Goal: Browse casually: Explore the website without a specific task or goal

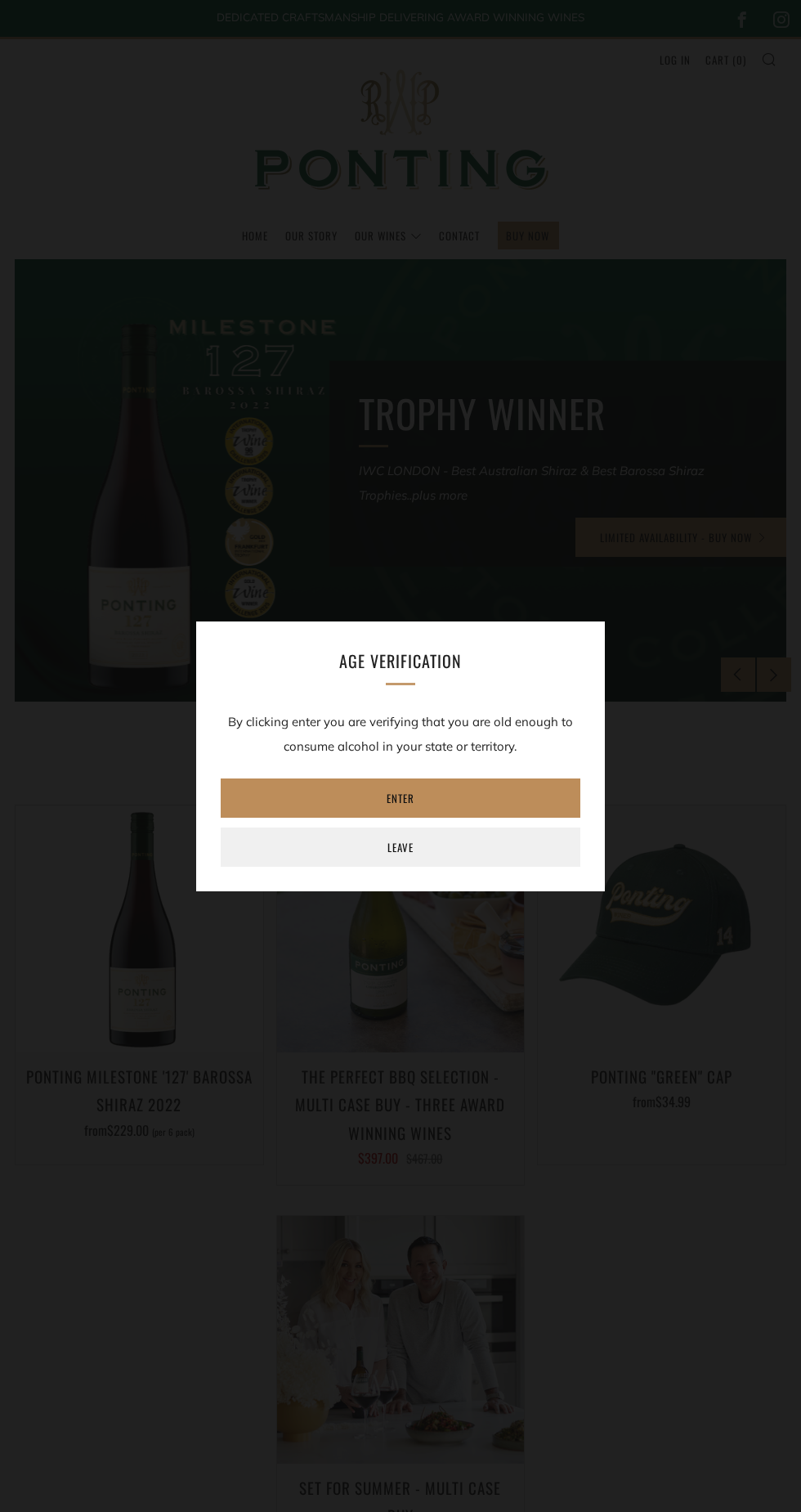
click at [484, 781] on link "Enter" at bounding box center [400, 798] width 360 height 40
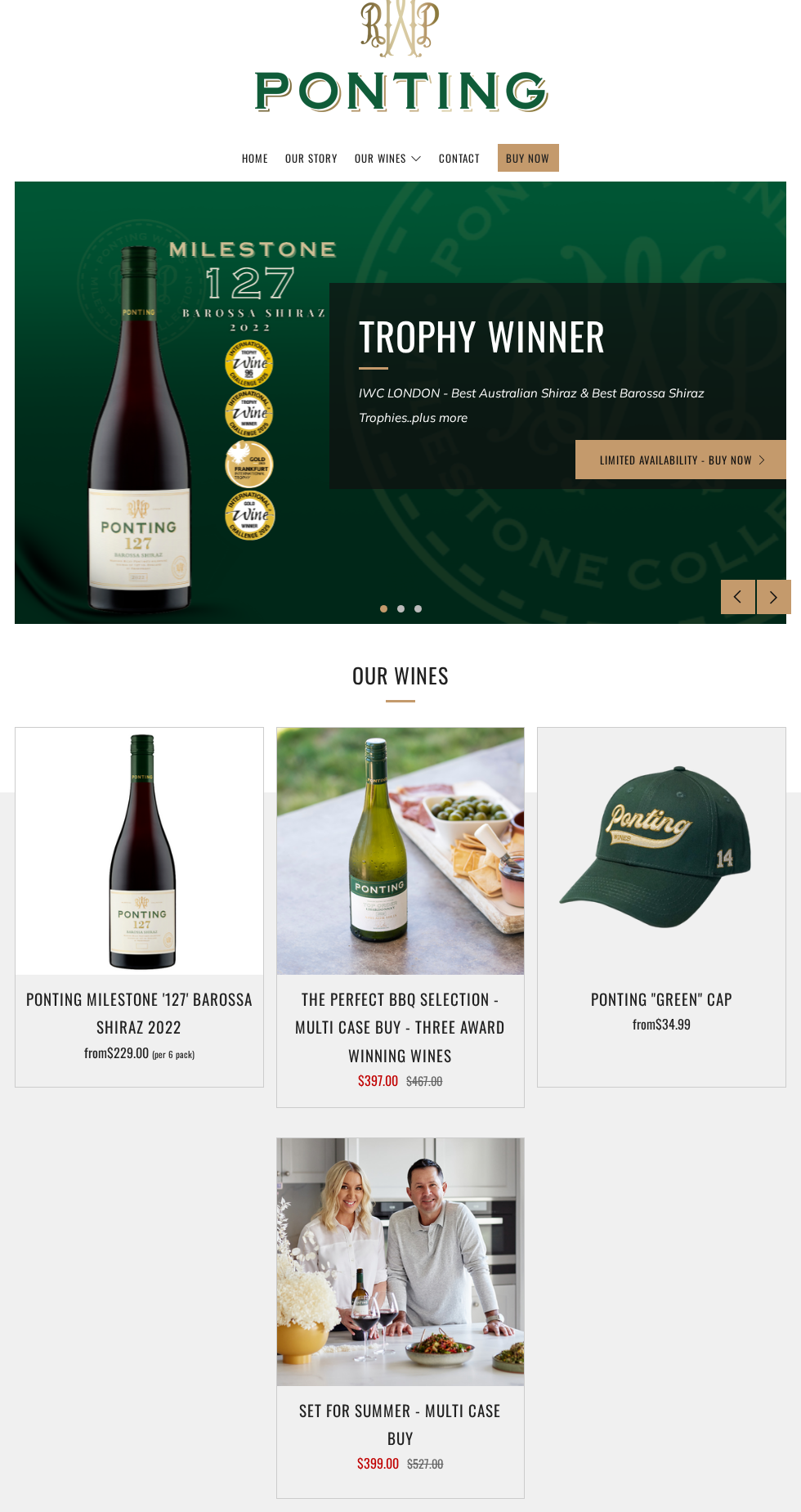
scroll to position [122, 0]
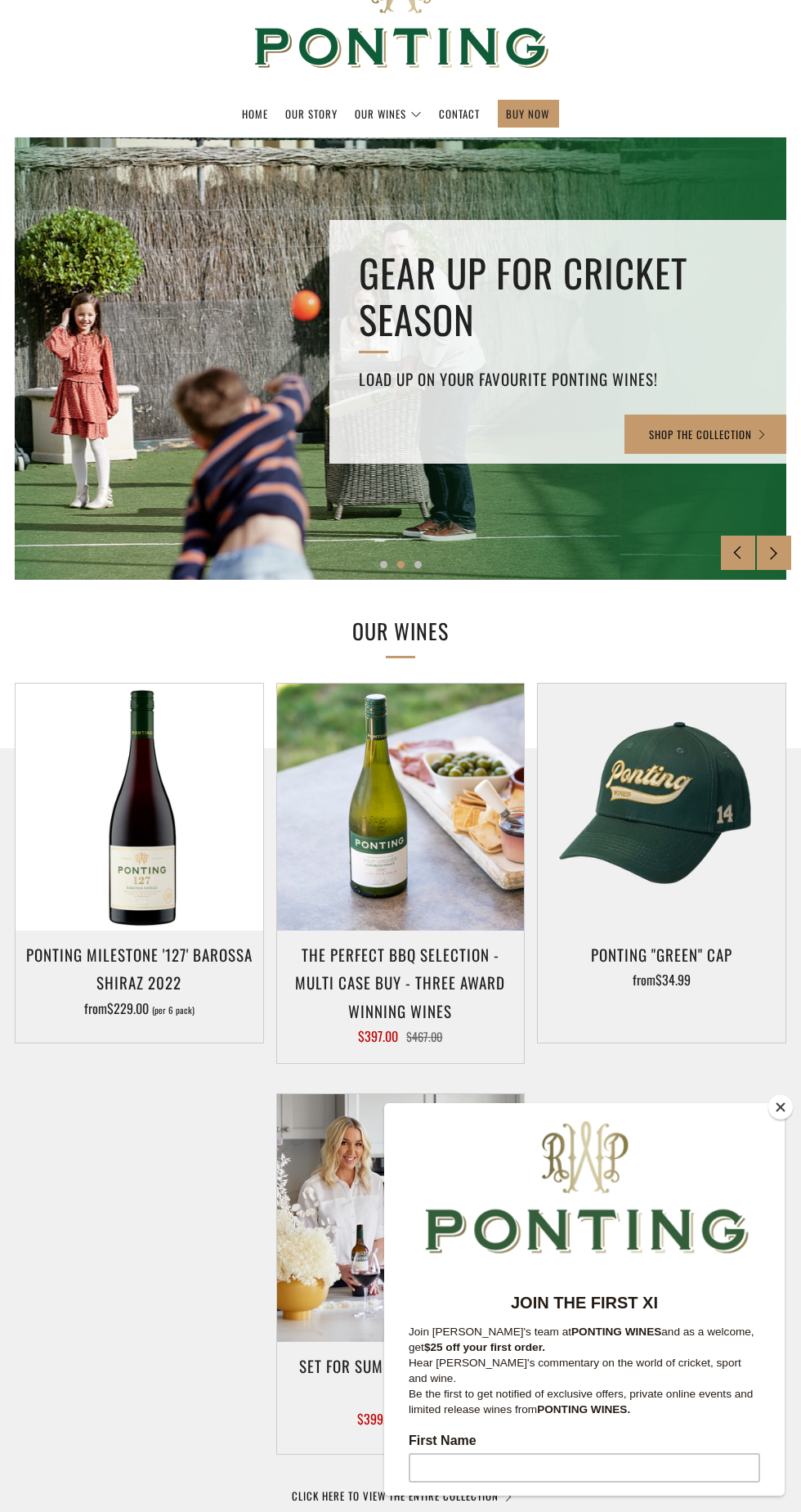
click at [780, 1108] on button "Close" at bounding box center [780, 1107] width 25 height 25
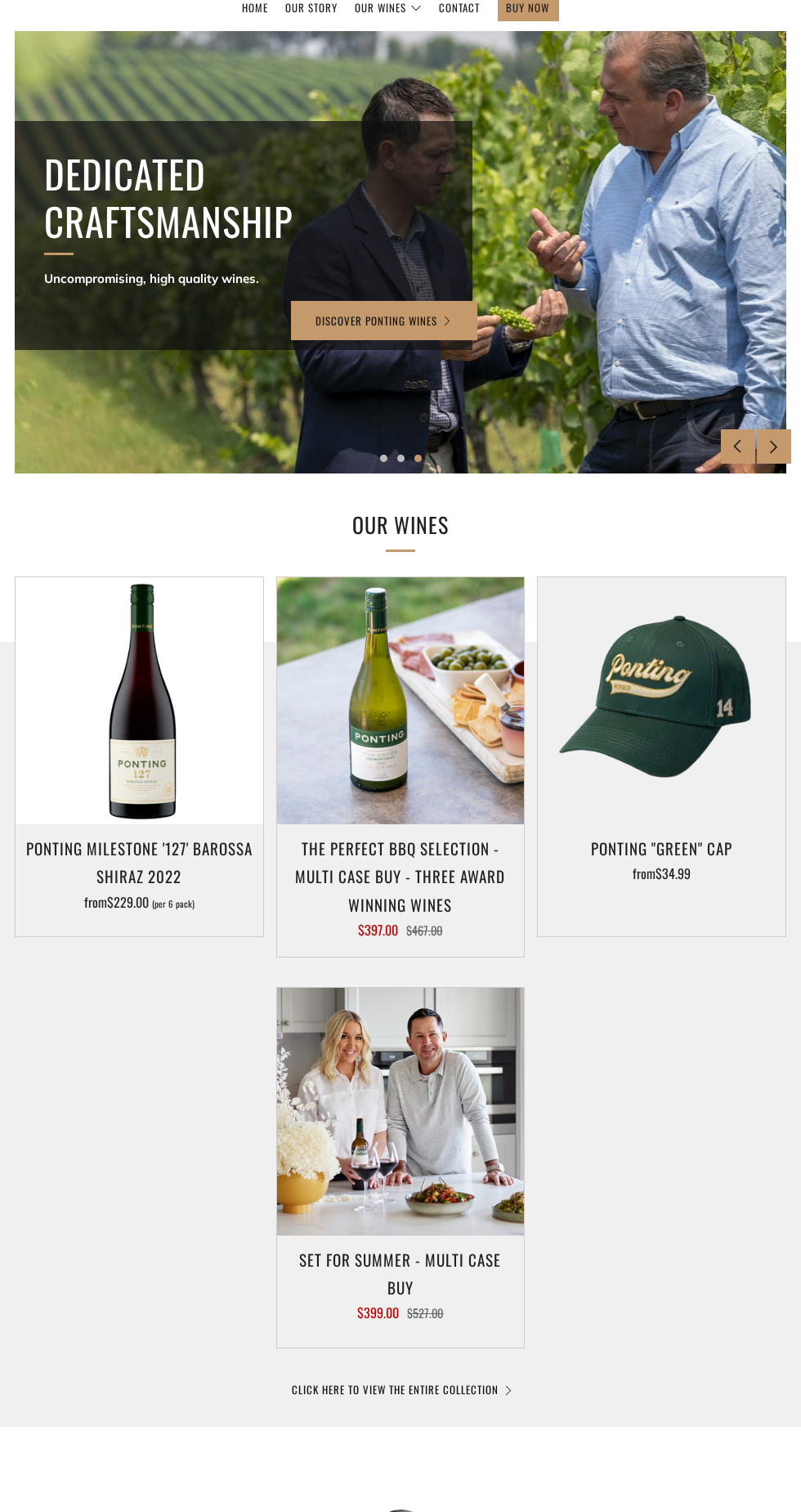
scroll to position [230, 0]
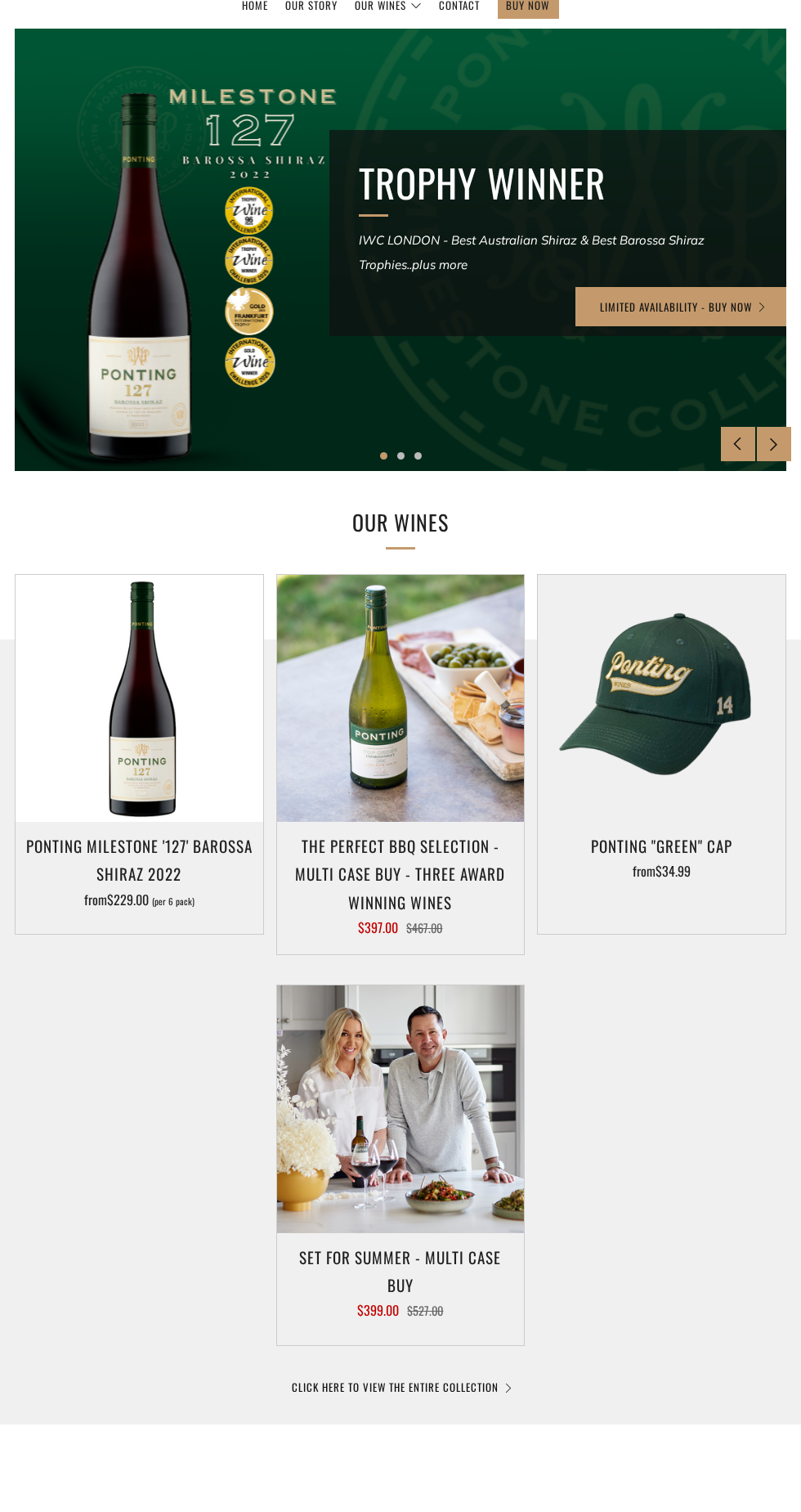
click at [161, 746] on img at bounding box center [139, 699] width 248 height 248
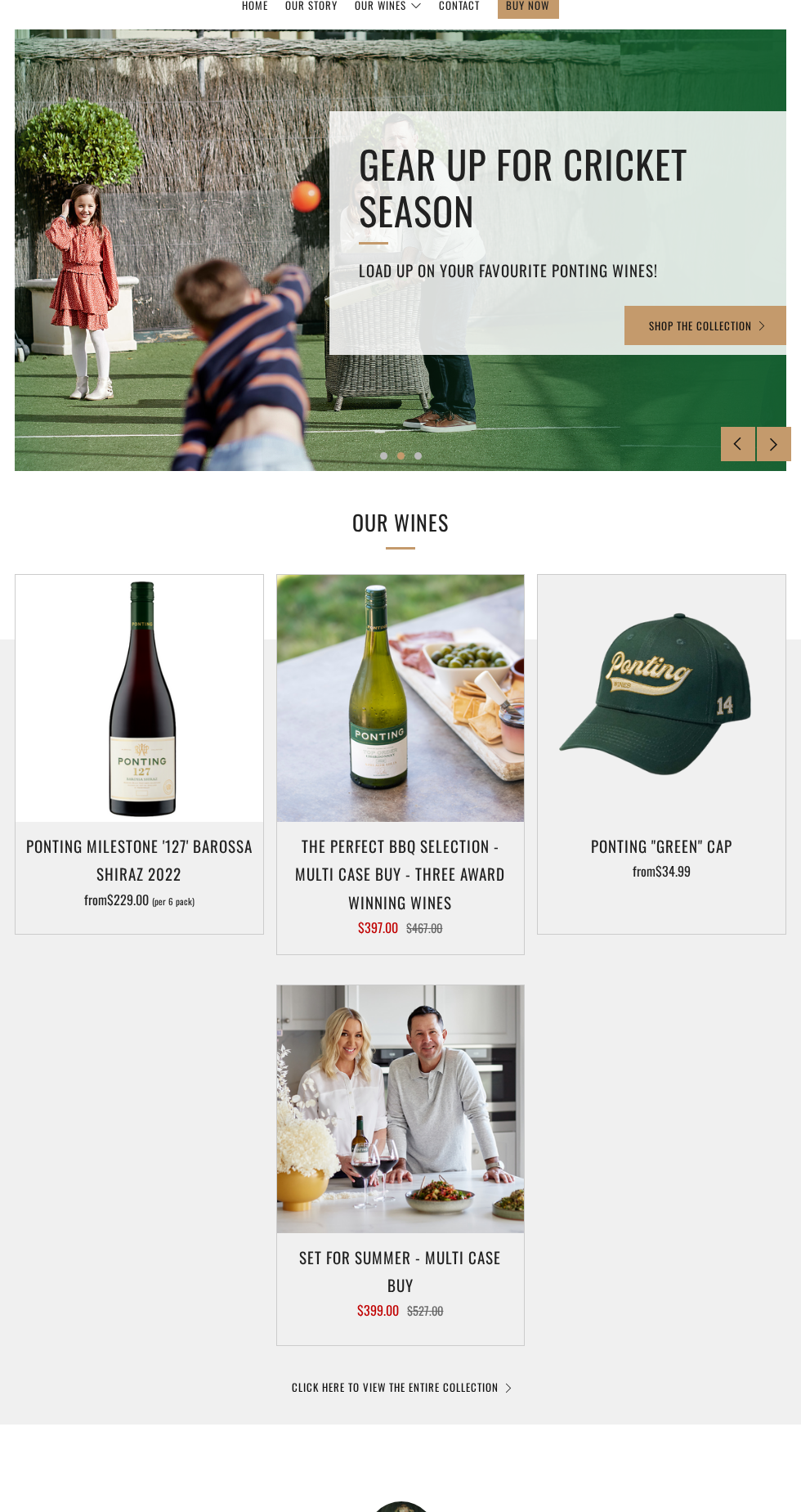
click at [703, 758] on img at bounding box center [662, 699] width 248 height 248
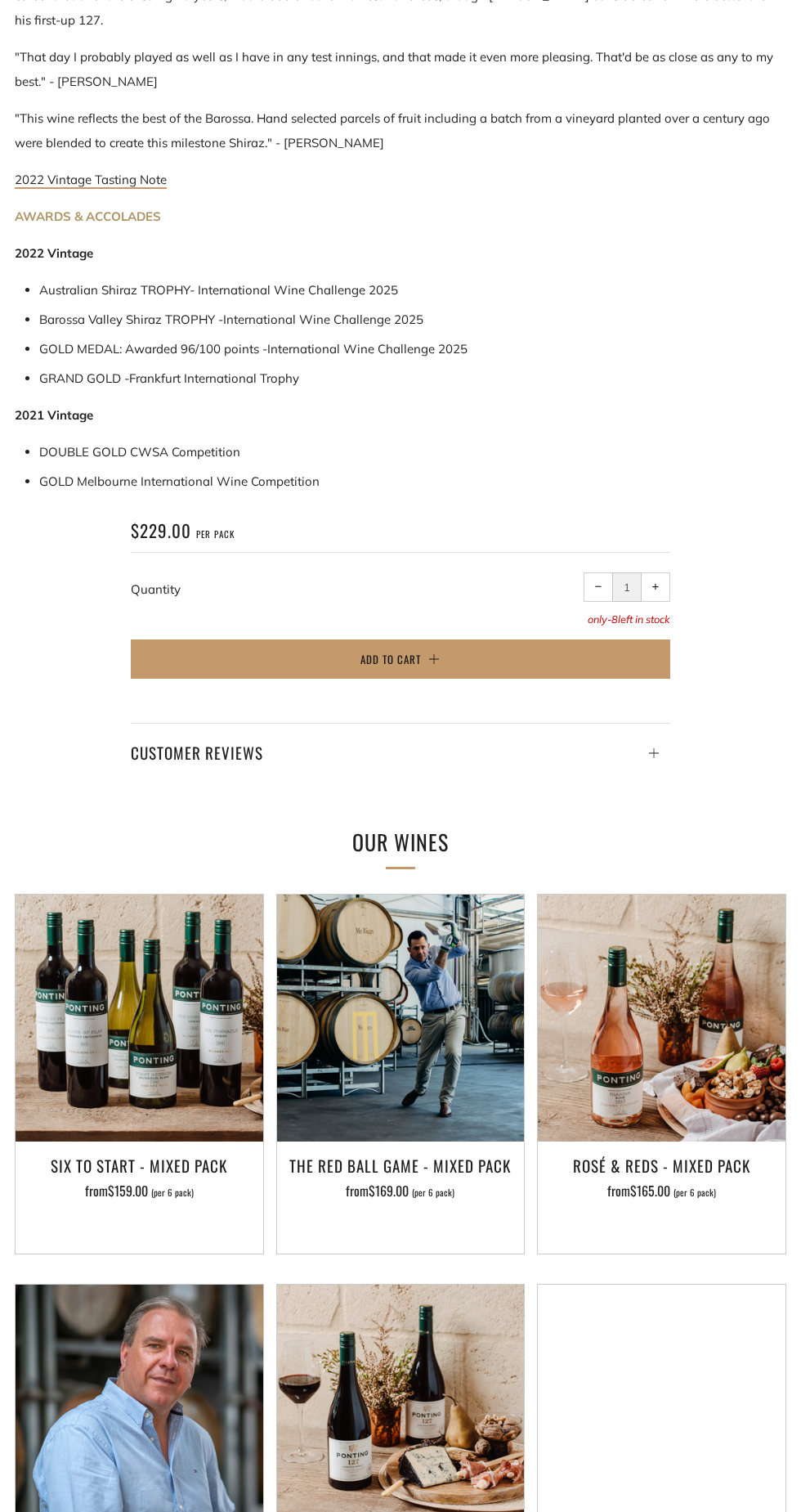
scroll to position [1184, 0]
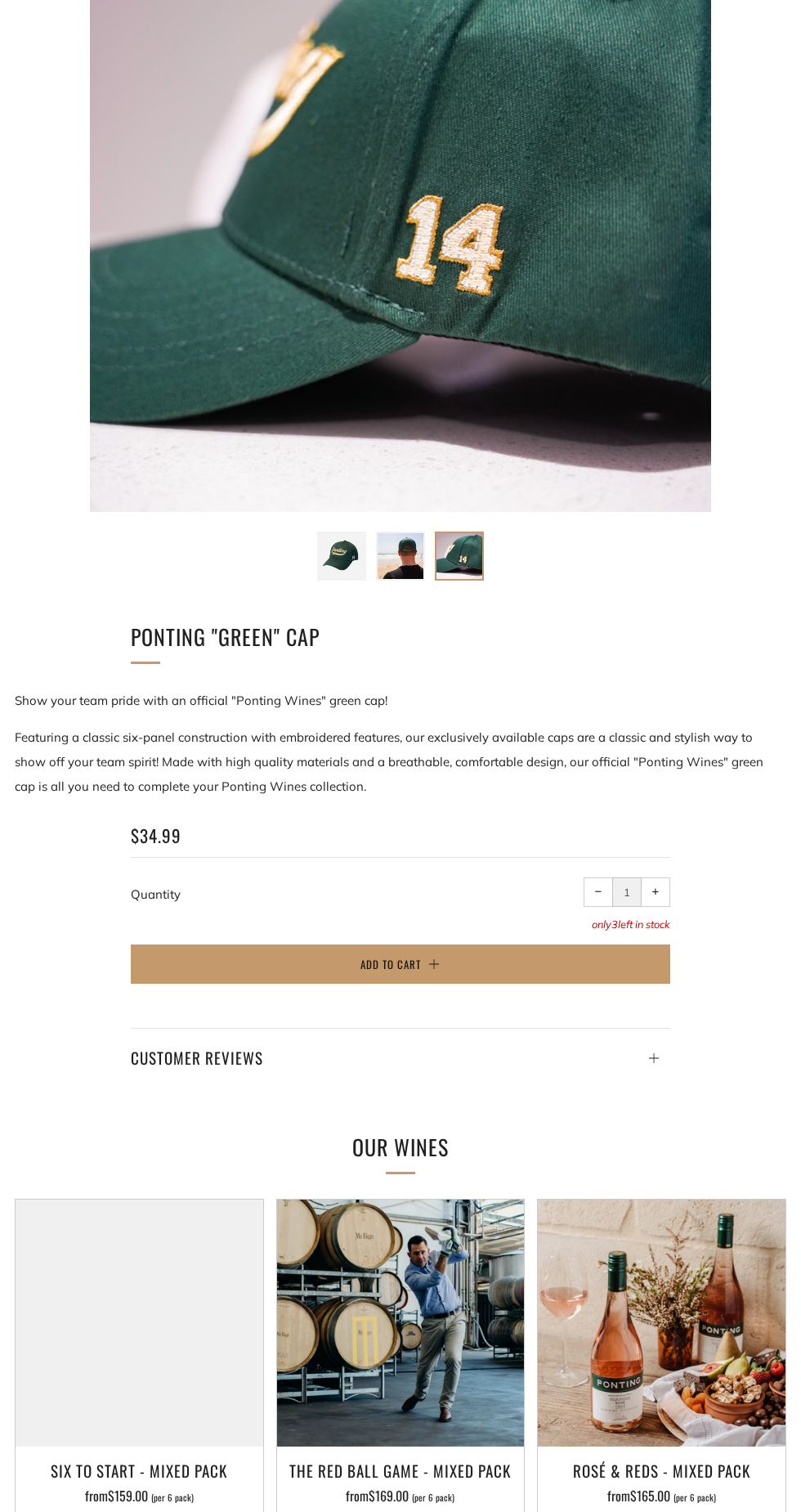
scroll to position [403, 0]
